Goal: Check status: Check status

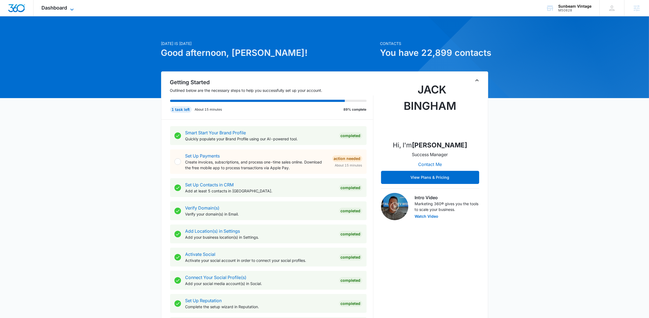
click at [72, 7] on icon at bounding box center [72, 9] width 7 height 7
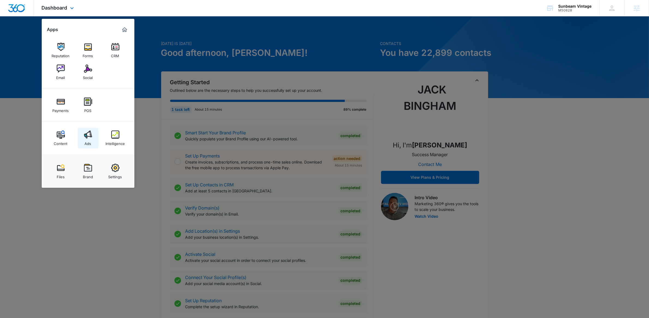
click at [91, 129] on link "Ads" at bounding box center [88, 138] width 21 height 21
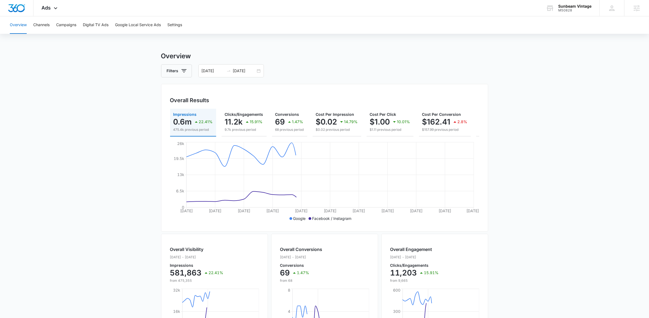
click at [329, 47] on div "Overview Channels Campaigns Digital TV Ads Google Local Service Ads Settings Ov…" at bounding box center [324, 229] width 649 height 426
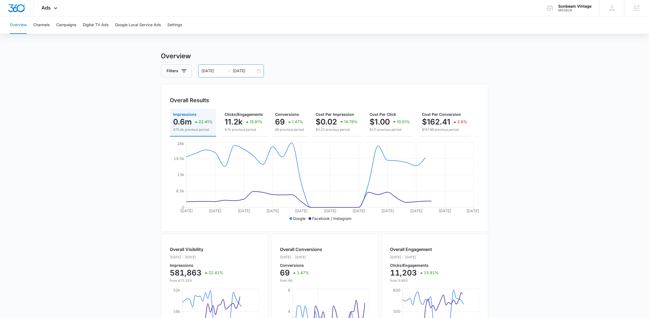
click at [256, 71] on div "[DATE] [DATE]" at bounding box center [230, 70] width 65 height 13
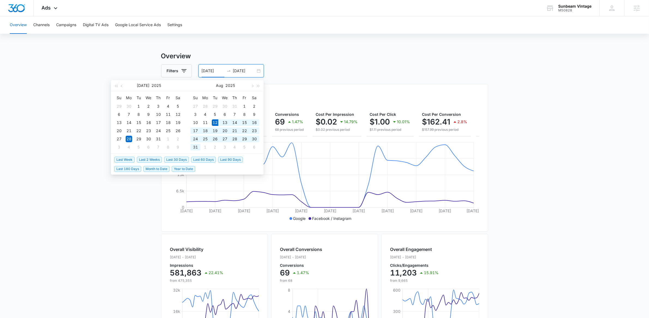
click at [178, 159] on span "Last 30 Days" at bounding box center [176, 160] width 25 height 6
type input "[DATE]"
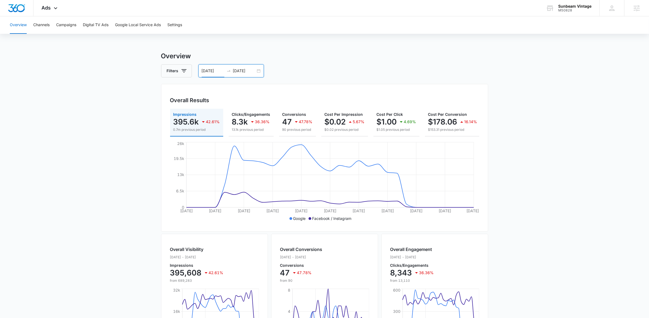
scroll to position [0, 75]
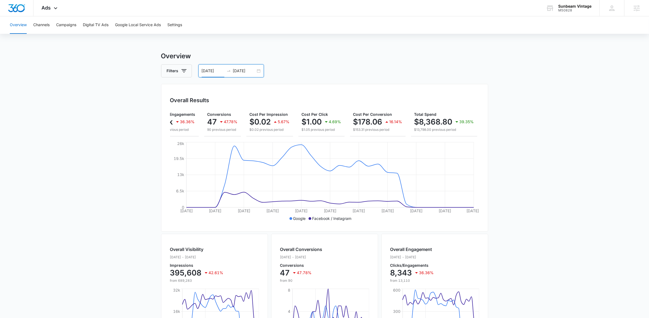
click at [258, 70] on div "[DATE] [DATE]" at bounding box center [230, 70] width 65 height 13
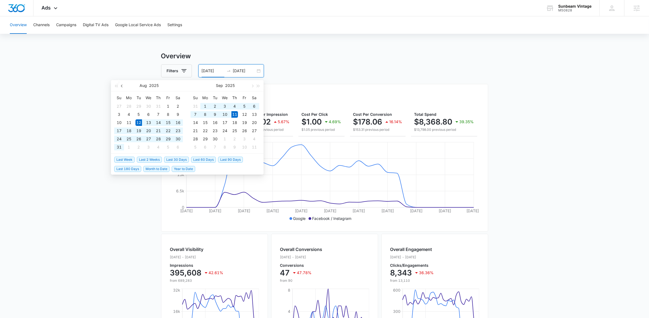
click at [122, 86] on span "button" at bounding box center [122, 85] width 3 height 3
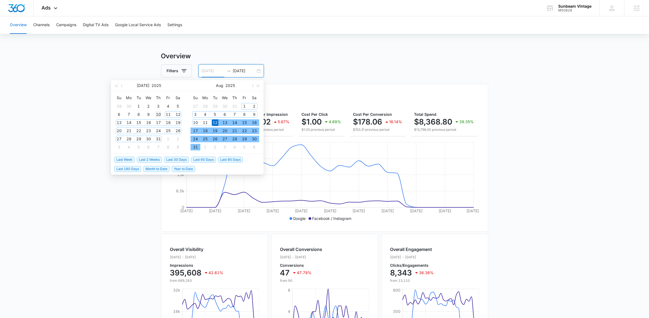
type input "[DATE]"
click at [160, 113] on div "10" at bounding box center [158, 114] width 7 height 7
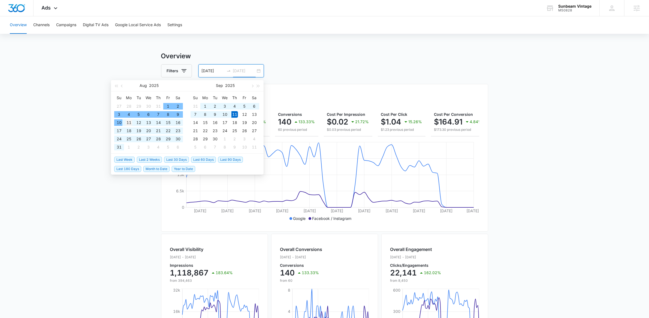
type input "[DATE]"
click at [132, 121] on div "11" at bounding box center [129, 122] width 7 height 7
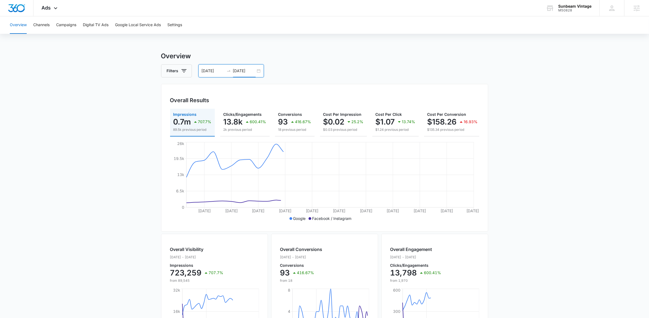
click at [550, 141] on main "Overview Filters [DATE] [DATE] Overall Results Impressions 0.7m 707.7% 89.5k pr…" at bounding box center [324, 246] width 649 height 391
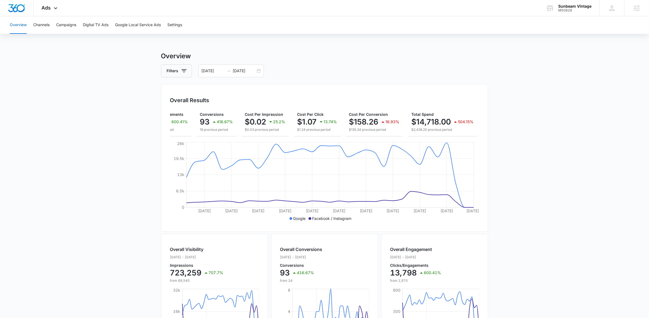
scroll to position [0, 0]
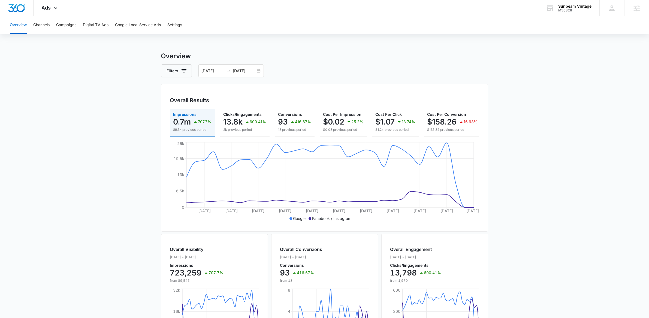
click at [138, 154] on main "Overview Filters [DATE] [DATE] Overall Results Impressions 0.7m 707.7% 89.5k pr…" at bounding box center [324, 246] width 649 height 391
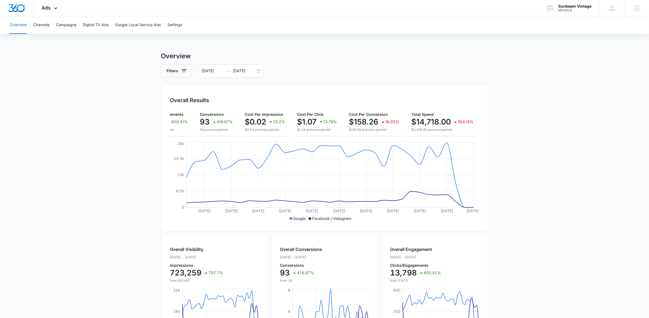
click at [66, 98] on main "Overview Filters [DATE] [DATE] Overall Results Impressions 0.7m 707.7% 89.5k pr…" at bounding box center [324, 246] width 649 height 391
click at [64, 25] on button "Campaigns" at bounding box center [66, 24] width 20 height 17
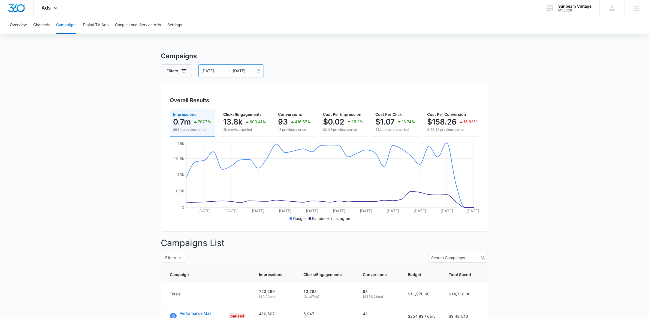
click at [258, 69] on div "[DATE] [DATE]" at bounding box center [230, 70] width 65 height 13
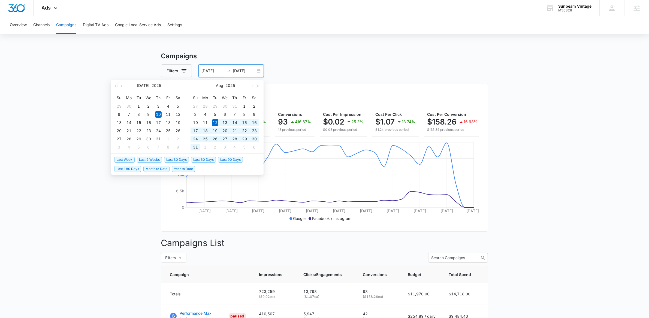
click at [180, 161] on span "Last 30 Days" at bounding box center [176, 160] width 25 height 6
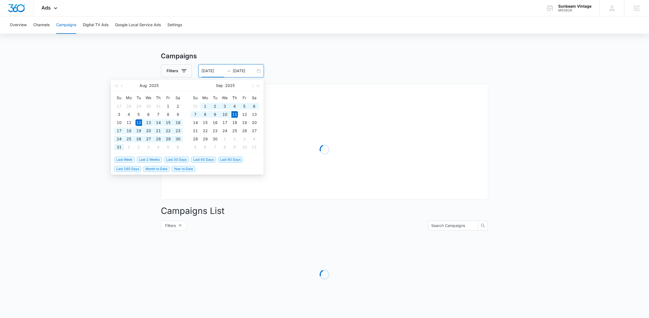
type input "[DATE]"
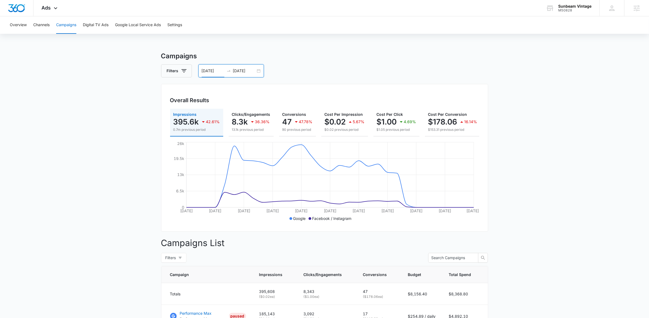
click at [260, 71] on div "[DATE] [DATE]" at bounding box center [230, 70] width 65 height 13
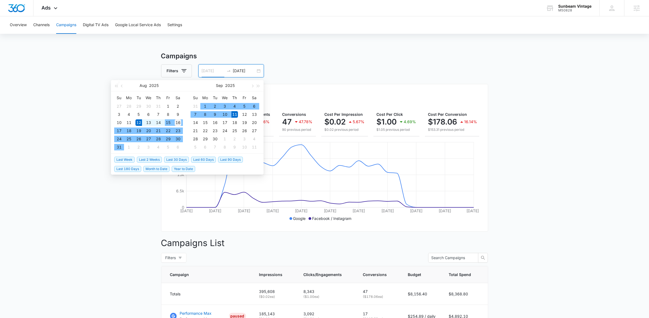
type input "[DATE]"
click at [178, 121] on div "16" at bounding box center [178, 122] width 7 height 7
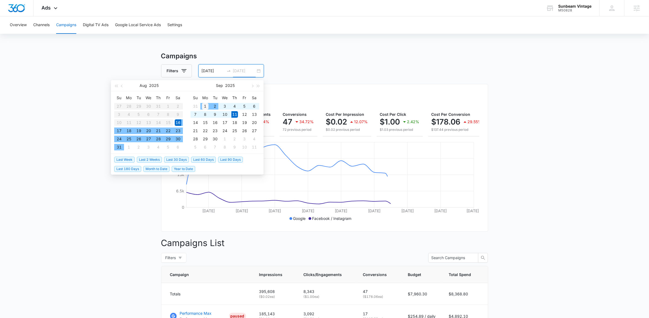
type input "[DATE]"
click at [205, 106] on div "1" at bounding box center [205, 106] width 7 height 7
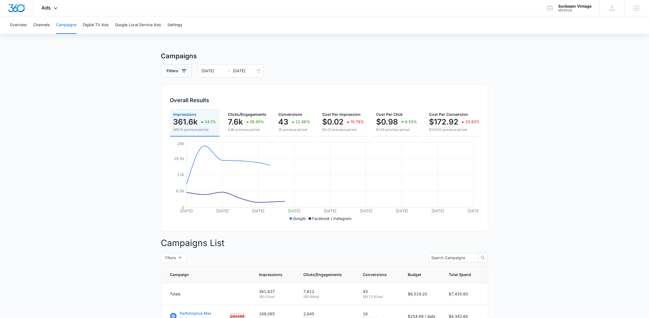
click at [73, 209] on main "Campaigns Filters [DATE] [DATE] Overall Results Impressions 361.6k 34.1% 269.7k…" at bounding box center [324, 268] width 649 height 434
click at [259, 71] on div "[DATE] [DATE]" at bounding box center [230, 70] width 65 height 13
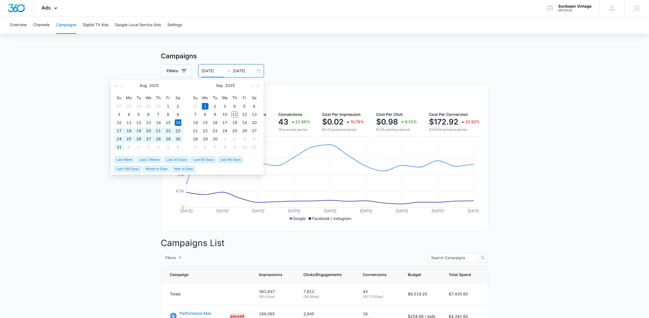
type input "[DATE]"
click at [178, 122] on div "16" at bounding box center [178, 122] width 7 height 7
type input "[DATE]"
click at [119, 130] on div "17" at bounding box center [119, 131] width 7 height 7
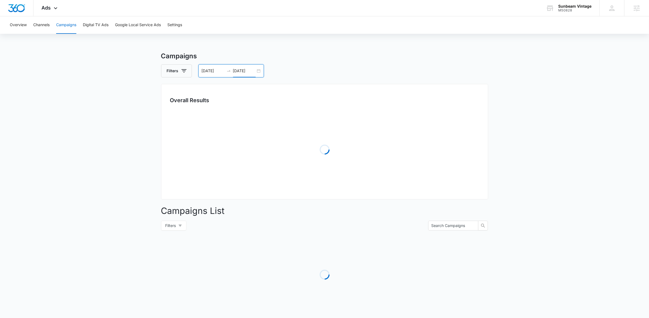
click at [100, 123] on main "Campaigns Filters [DATE] [DATE] Overall Results Loading Campaigns List Filters …" at bounding box center [324, 193] width 649 height 284
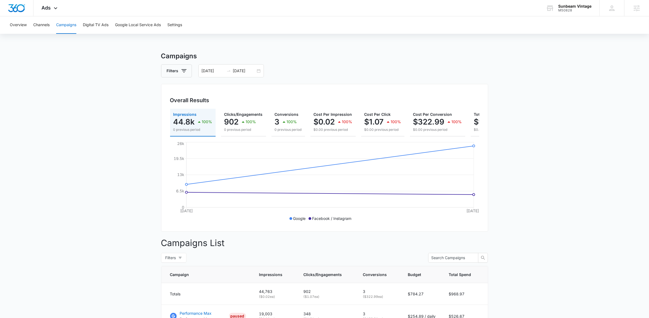
click at [112, 140] on main "Campaigns Filters [DATE] [DATE] Overall Results Impressions 44.8k 100% 0 previo…" at bounding box center [324, 268] width 649 height 434
click at [258, 71] on div "[DATE] [DATE]" at bounding box center [230, 70] width 65 height 13
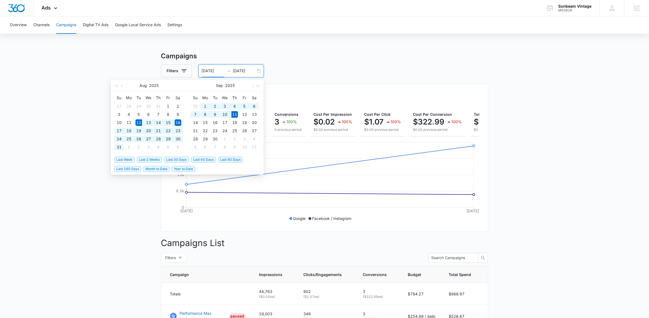
click at [180, 158] on span "Last 30 Days" at bounding box center [176, 160] width 25 height 6
type input "[DATE]"
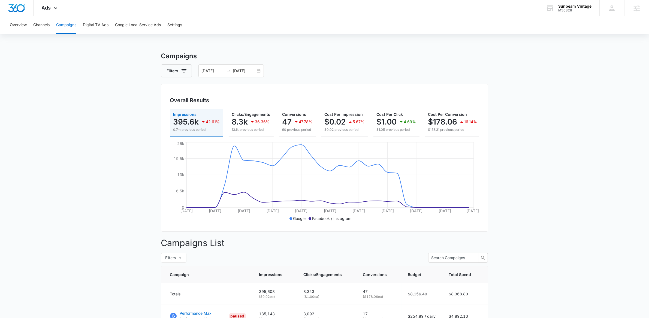
click at [441, 38] on div "Overview Channels Campaigns Digital TV Ads Google Local Service Ads Settings Ca…" at bounding box center [324, 250] width 649 height 468
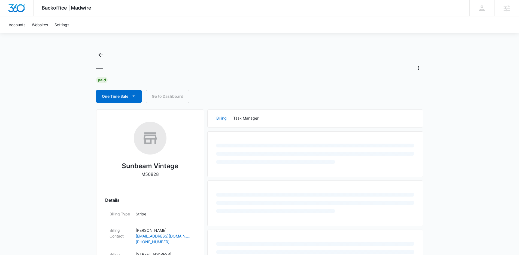
click at [69, 146] on div "Backoffice | Madwire Apps Settings Jack Bingham jack.bingham@madwire.com My Pro…" at bounding box center [259, 243] width 519 height 487
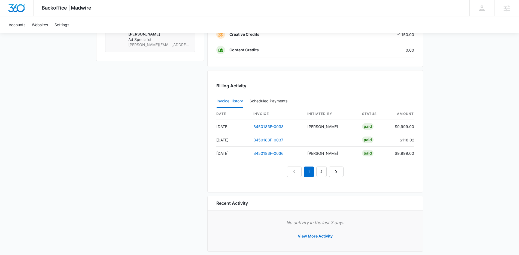
scroll to position [539, 0]
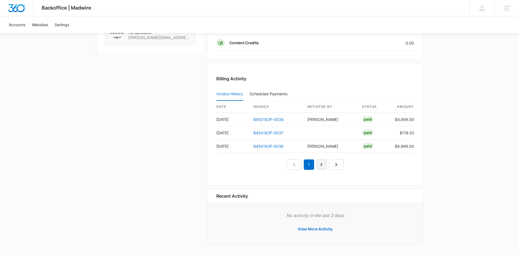
click at [319, 166] on link "2" at bounding box center [321, 164] width 10 height 10
click at [303, 164] on link "1" at bounding box center [303, 164] width 10 height 10
click at [314, 163] on link "2" at bounding box center [315, 164] width 10 height 10
click at [327, 163] on link "3" at bounding box center [328, 164] width 10 height 10
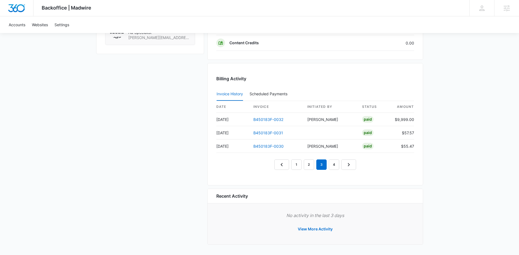
click at [316, 164] on nav "1 2 3 4" at bounding box center [315, 164] width 82 height 10
click at [307, 165] on link "2" at bounding box center [309, 164] width 10 height 10
click at [298, 165] on link "1" at bounding box center [296, 164] width 10 height 10
click at [312, 167] on link "2" at bounding box center [309, 164] width 10 height 10
click at [276, 132] on link "B450183F-0034" at bounding box center [268, 132] width 30 height 5
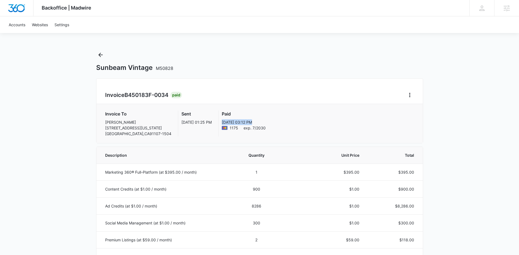
drag, startPoint x: 205, startPoint y: 122, endPoint x: 257, endPoint y: 122, distance: 51.5
click at [257, 122] on div "Invoice To Iberia Martinez 3275 NEW YORK DR PASADENA , CA 91107-1504 Sent Jun 1…" at bounding box center [259, 123] width 309 height 26
click at [281, 117] on div "Invoice To Iberia Martinez 3275 NEW YORK DR PASADENA , CA 91107-1504 Sent Jun 1…" at bounding box center [259, 123] width 309 height 26
